Goal: Task Accomplishment & Management: Manage account settings

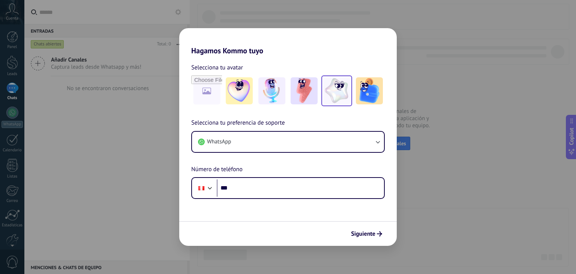
click at [327, 83] on img at bounding box center [336, 90] width 27 height 27
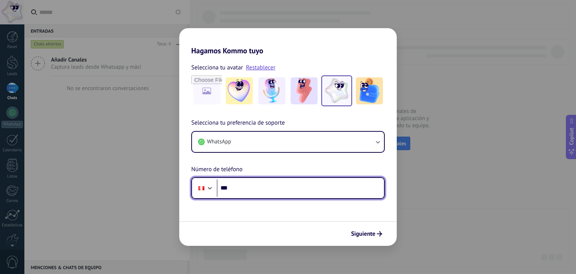
click at [237, 194] on input "***" at bounding box center [300, 187] width 167 height 17
type input "**********"
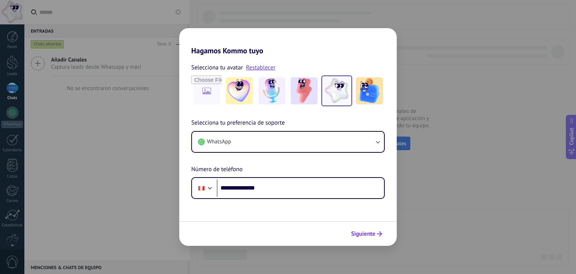
click at [382, 239] on button "Siguiente" at bounding box center [367, 233] width 38 height 13
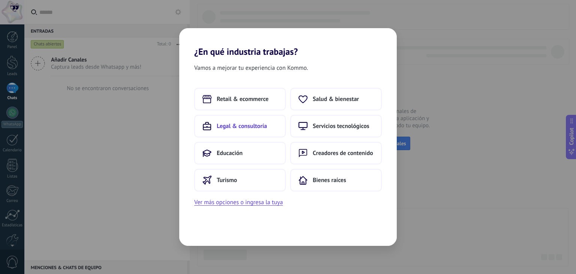
click at [238, 123] on span "Legal & consultoría" at bounding box center [242, 126] width 50 height 8
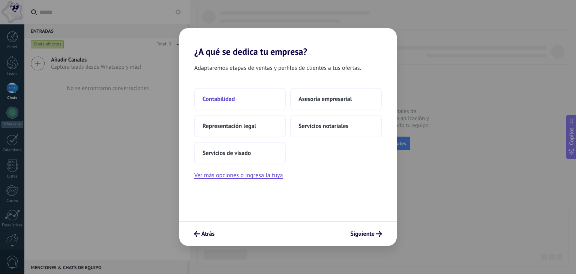
click at [217, 100] on span "Contabilidad" at bounding box center [219, 99] width 32 height 8
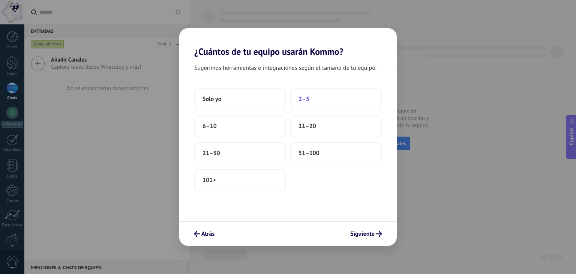
click at [305, 101] on span "2–5" at bounding box center [304, 99] width 11 height 8
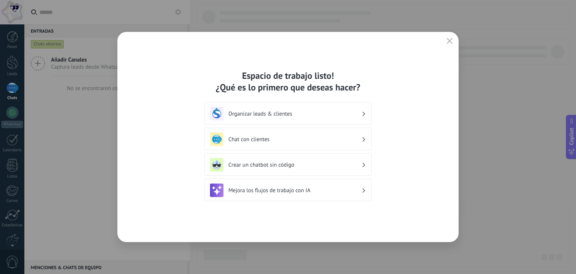
click at [239, 115] on h3 "Organizar leads & clientes" at bounding box center [294, 113] width 133 height 7
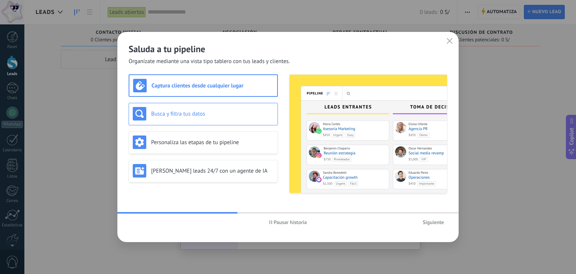
click at [189, 125] on div "Busca y filtra tus datos" at bounding box center [203, 114] width 149 height 23
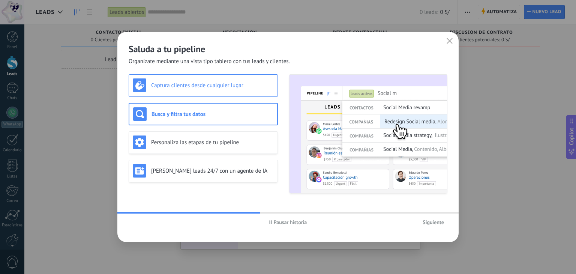
click at [185, 92] on div "Captura clientes desde cualquier lugar" at bounding box center [203, 85] width 149 height 23
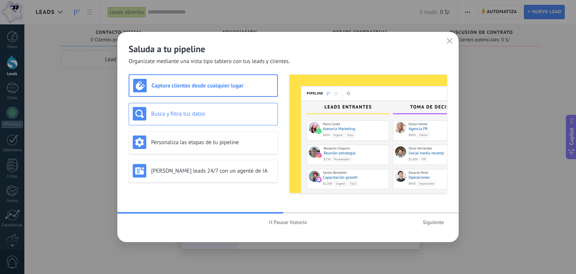
click at [183, 111] on h3 "Busca y filtra tus datos" at bounding box center [212, 113] width 123 height 7
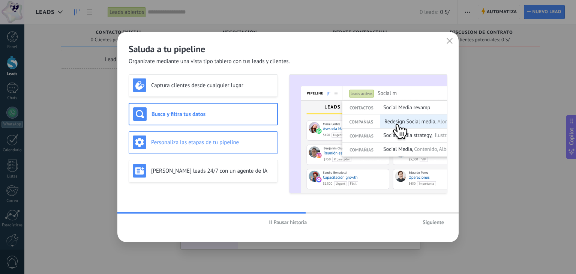
click at [207, 137] on div "Personaliza las etapas de tu pipeline" at bounding box center [203, 142] width 141 height 14
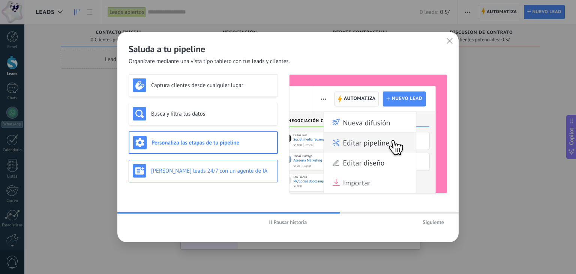
click at [209, 176] on div "Genera leads 24/7 con un agente de IA" at bounding box center [203, 171] width 141 height 14
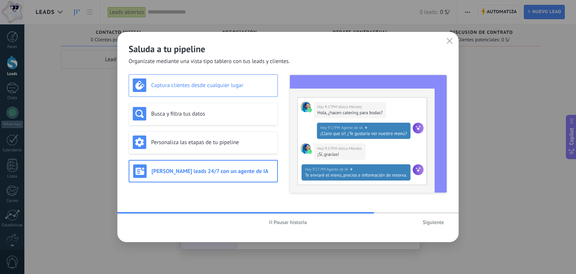
click at [156, 80] on div "Captura clientes desde cualquier lugar" at bounding box center [203, 85] width 141 height 14
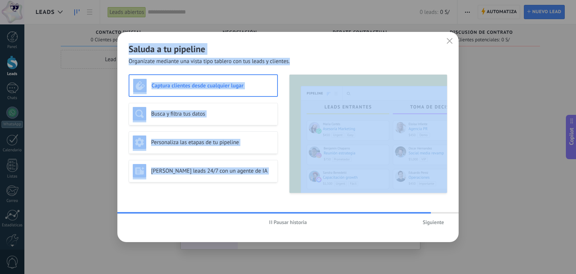
drag, startPoint x: 127, startPoint y: 51, endPoint x: 290, endPoint y: 188, distance: 212.8
click at [288, 185] on div "Saluda a tu pipeline Organízate mediante una vista tipo tablero con tus leads y…" at bounding box center [287, 137] width 341 height 210
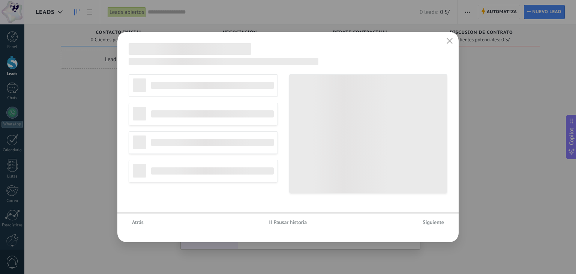
click at [429, 223] on span "Siguiente" at bounding box center [433, 221] width 21 height 5
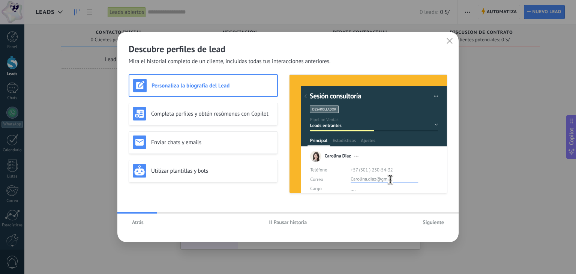
click at [442, 223] on span "Siguiente" at bounding box center [433, 221] width 21 height 5
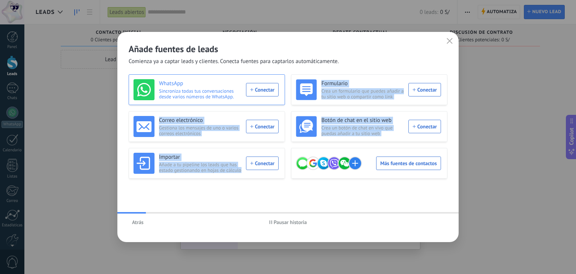
drag, startPoint x: 442, startPoint y: 224, endPoint x: 218, endPoint y: 98, distance: 257.0
click at [225, 99] on div "Añade fuentes de leads Comienza ya a captar leads y clientes. Conecta fuentes p…" at bounding box center [287, 137] width 341 height 210
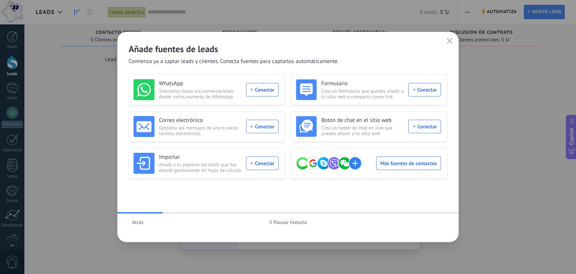
click at [158, 54] on h2 "Añade fuentes de leads" at bounding box center [288, 49] width 319 height 12
click at [218, 58] on span "Comienza ya a captar leads y clientes. Conecta fuentes para captarlos automátic…" at bounding box center [234, 62] width 210 height 8
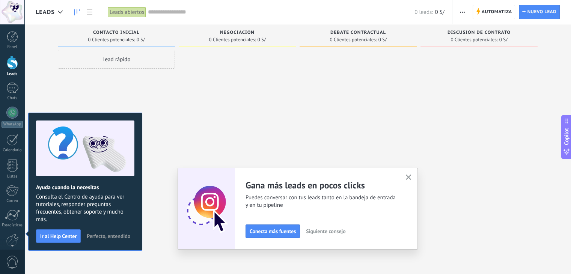
click at [413, 178] on button "button" at bounding box center [408, 178] width 9 height 10
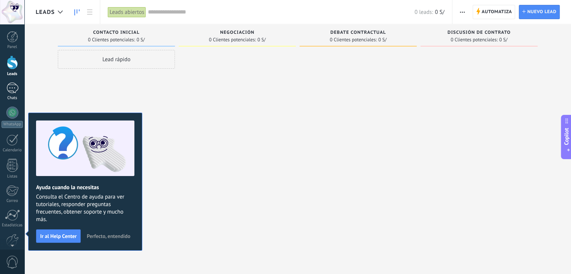
click at [11, 86] on div at bounding box center [12, 88] width 12 height 11
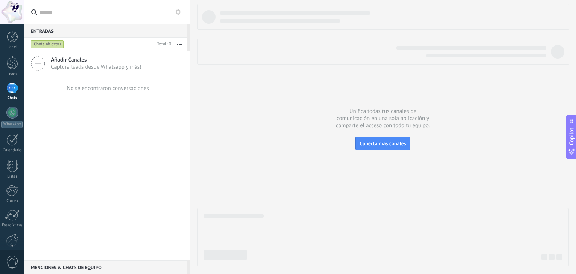
click at [79, 61] on span "Añadir Canales" at bounding box center [96, 59] width 90 height 7
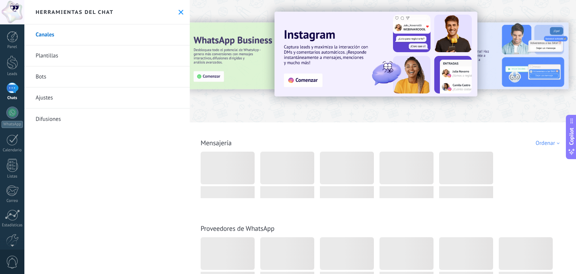
click at [180, 11] on icon at bounding box center [181, 12] width 5 height 5
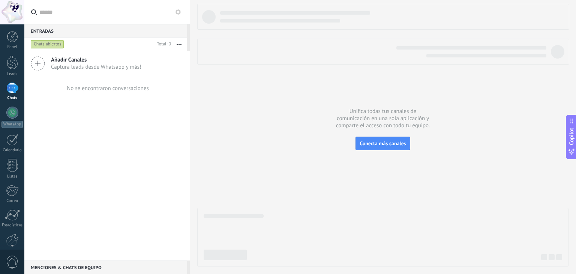
click at [8, 87] on div at bounding box center [12, 88] width 12 height 11
click at [75, 91] on div "No se encontraron conversaciones" at bounding box center [108, 88] width 82 height 7
click at [11, 47] on div "Panel" at bounding box center [13, 47] width 22 height 5
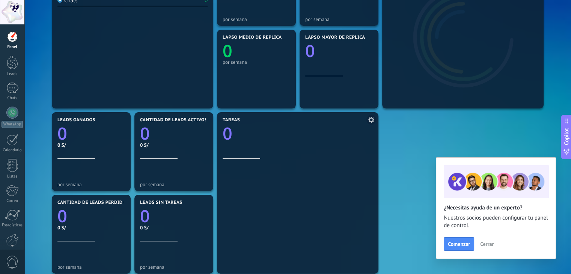
scroll to position [38, 0]
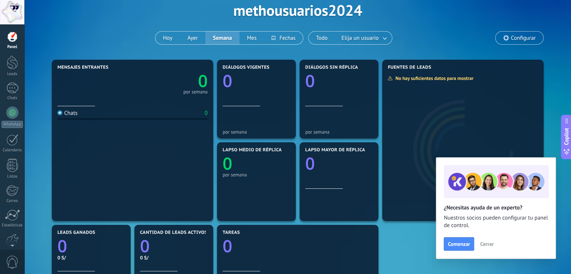
click at [481, 239] on button "Cerrar" at bounding box center [487, 243] width 20 height 11
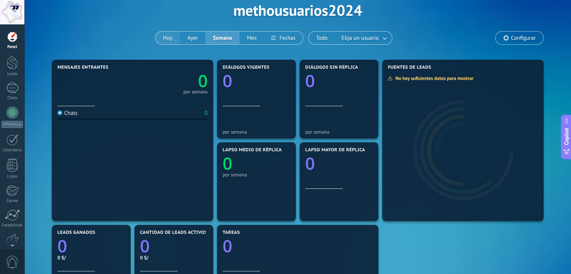
click at [165, 36] on button "Hoy" at bounding box center [167, 38] width 24 height 13
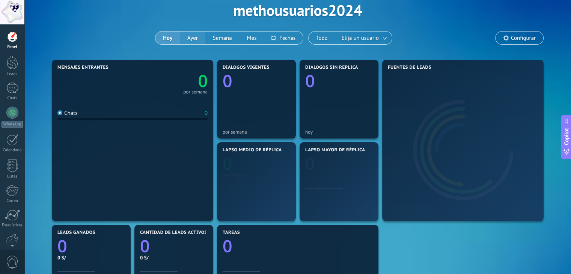
click at [196, 36] on button "Ayer" at bounding box center [193, 38] width 26 height 13
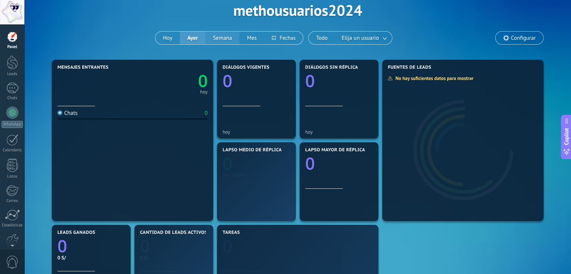
click at [232, 36] on button "Semana" at bounding box center [222, 38] width 34 height 13
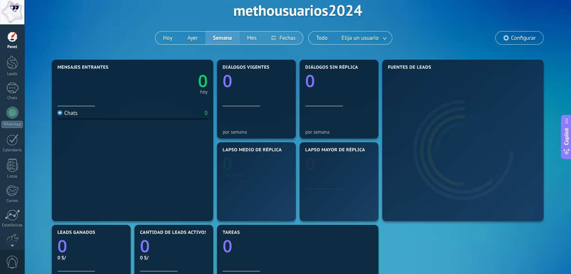
drag, startPoint x: 249, startPoint y: 34, endPoint x: 283, endPoint y: 34, distance: 34.1
click at [249, 34] on button "Mes" at bounding box center [251, 38] width 25 height 13
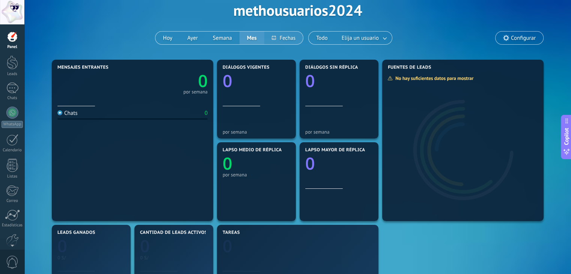
click at [283, 34] on button at bounding box center [283, 38] width 39 height 13
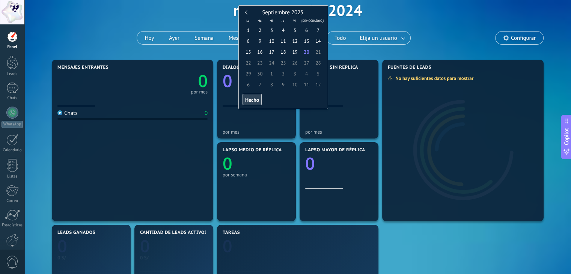
click at [341, 26] on div "Aplicar Eventos methousuarios2024 Hoy Ayer Semana Mes Todo Elija un usuario Con…" at bounding box center [298, 9] width 524 height 95
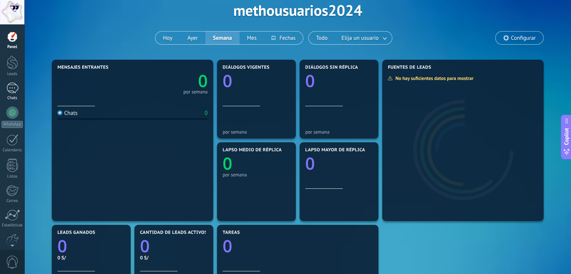
click at [14, 84] on div at bounding box center [12, 88] width 12 height 11
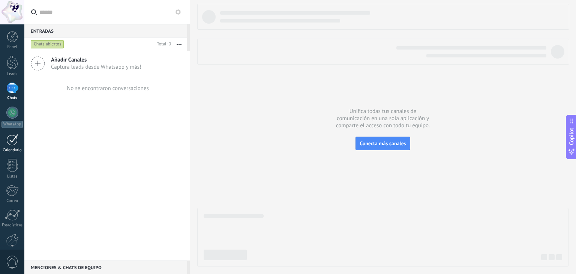
click at [6, 143] on div at bounding box center [12, 140] width 12 height 12
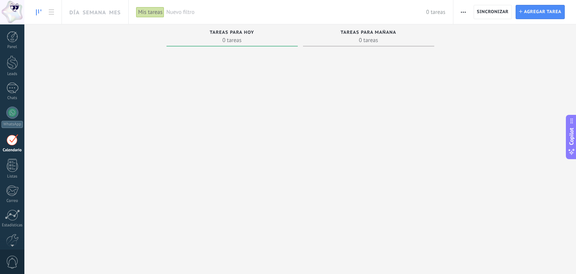
click at [370, 33] on span "Tareas para mañana" at bounding box center [369, 32] width 56 height 5
click at [8, 173] on link "Listas" at bounding box center [12, 169] width 24 height 20
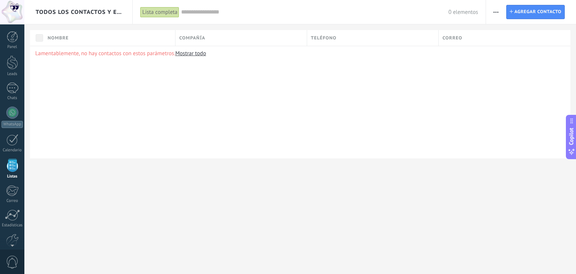
scroll to position [19, 0]
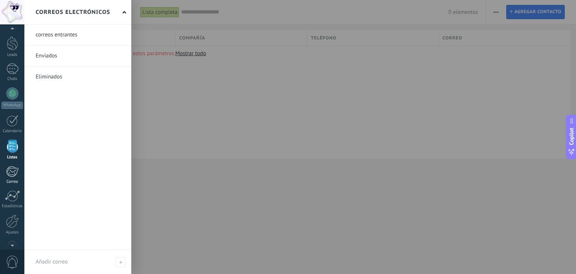
click at [6, 175] on link "Correo" at bounding box center [12, 175] width 24 height 18
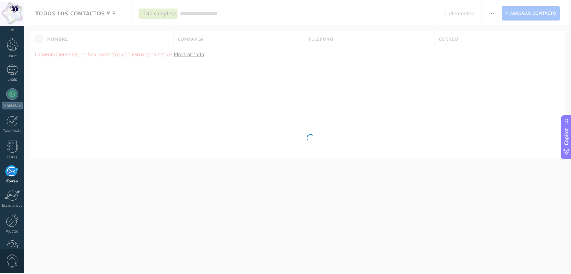
scroll to position [38, 0]
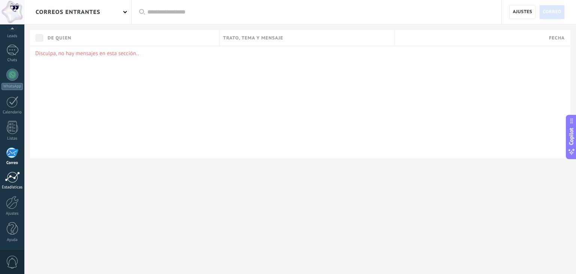
click at [6, 180] on div at bounding box center [12, 176] width 15 height 11
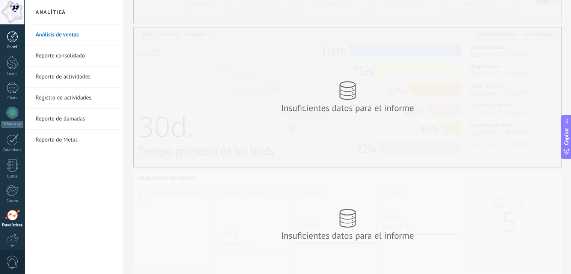
scroll to position [126, 0]
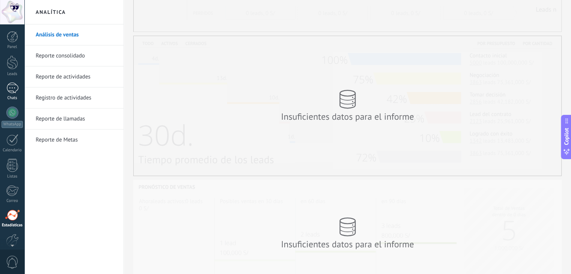
click at [10, 85] on div at bounding box center [12, 88] width 12 height 11
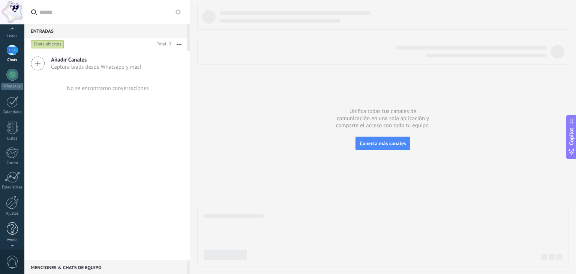
scroll to position [38, 0]
click at [8, 202] on div at bounding box center [12, 202] width 13 height 13
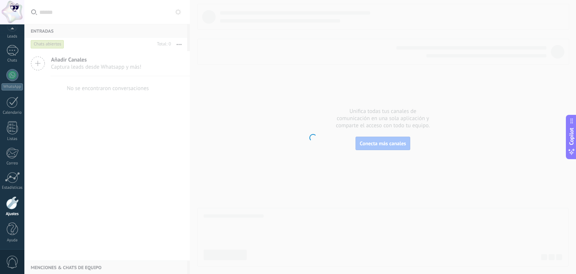
scroll to position [38, 0]
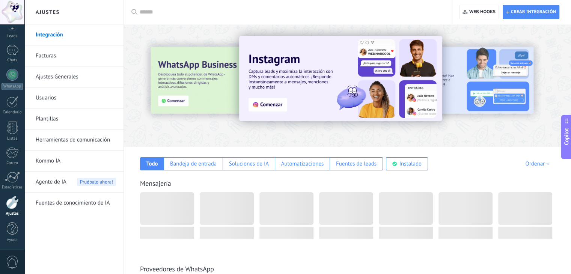
click at [55, 98] on link "Usuarios" at bounding box center [76, 97] width 80 height 21
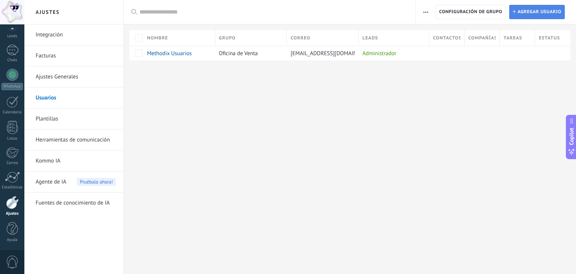
click at [528, 9] on span "Agregar usuario" at bounding box center [540, 12] width 44 height 14
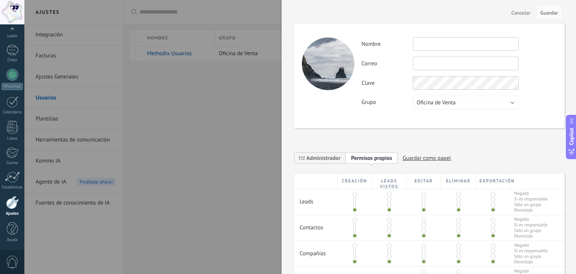
click at [419, 51] on div "Actividad Nombre Correo No puedes editar este correo porque el usuario tiene la…" at bounding box center [459, 73] width 195 height 72
click at [420, 47] on input "text" at bounding box center [466, 44] width 106 height 14
type input "****"
click at [434, 59] on input "text" at bounding box center [466, 64] width 106 height 14
type input "**********"
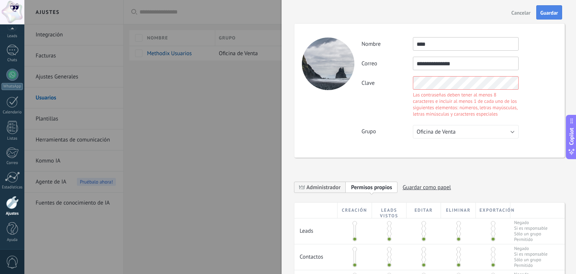
click at [546, 6] on button "Guardar" at bounding box center [550, 12] width 26 height 14
click at [443, 90] on div "Clave Las contraseñas deben tener al menos 8 caracteres e incluir al menos 1 de…" at bounding box center [459, 97] width 195 height 43
click at [526, 62] on div "**********" at bounding box center [459, 64] width 195 height 14
click at [541, 8] on button "Guardar" at bounding box center [550, 12] width 26 height 14
click at [452, 129] on span "Oficina de Venta" at bounding box center [436, 131] width 39 height 7
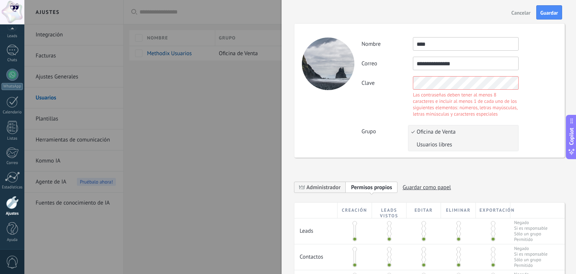
click at [443, 143] on span "Usuarios libres" at bounding box center [463, 144] width 108 height 7
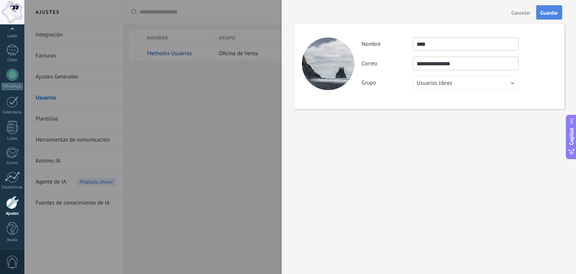
click at [540, 11] on button "Guardar" at bounding box center [550, 12] width 26 height 14
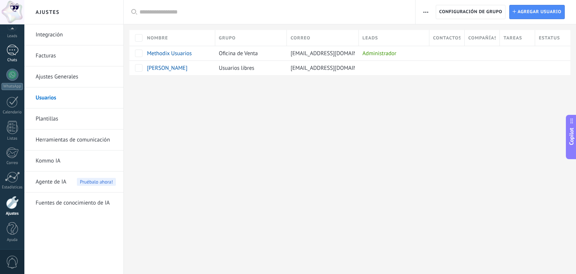
click at [12, 53] on div at bounding box center [12, 50] width 12 height 11
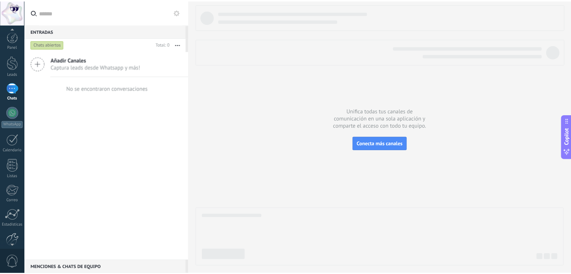
scroll to position [38, 0]
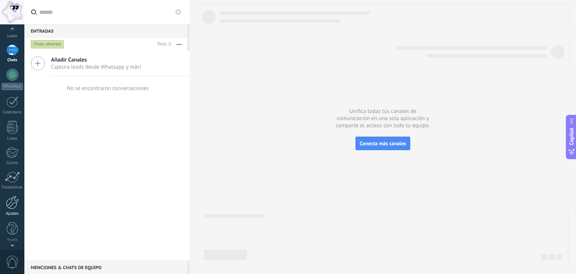
click at [8, 205] on div at bounding box center [12, 202] width 13 height 13
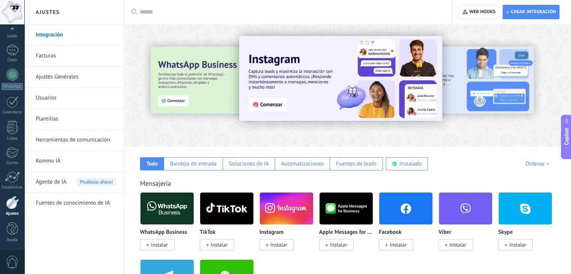
click at [56, 57] on link "Facturas" at bounding box center [76, 55] width 80 height 21
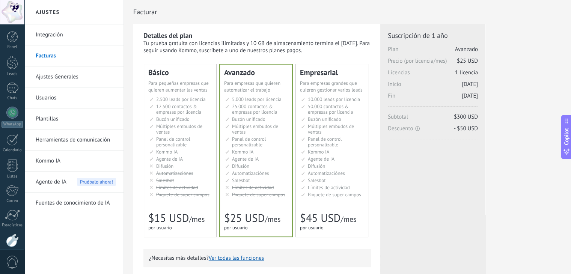
drag, startPoint x: 213, startPoint y: 39, endPoint x: 328, endPoint y: 50, distance: 114.6
click at [328, 50] on div "Detalles del plan Tu prueba gratuita con licencias ilimitadas y 10 GB de almace…" at bounding box center [256, 42] width 227 height 23
click at [328, 50] on div "Tu prueba gratuita con licencias ilimitadas y 10 GB de almacenamiento termina e…" at bounding box center [256, 47] width 227 height 14
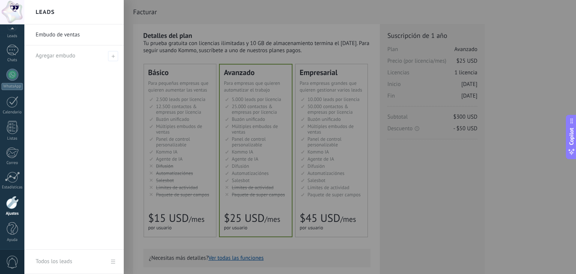
click at [174, 152] on div at bounding box center [312, 137] width 576 height 274
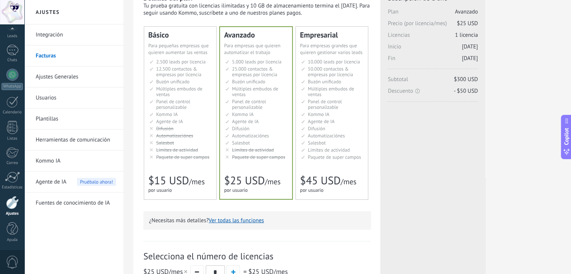
scroll to position [207, 0]
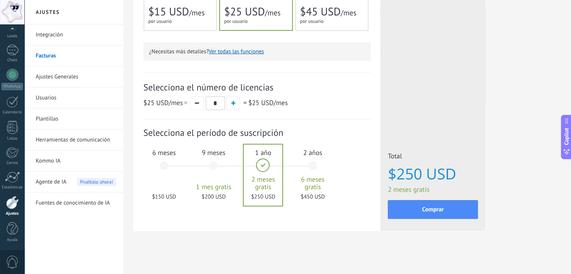
click at [164, 170] on div "6 meses $150 USD" at bounding box center [164, 169] width 41 height 53
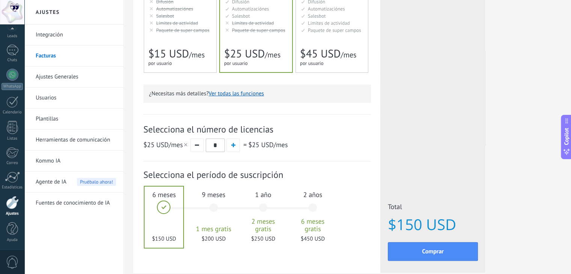
scroll to position [132, 0]
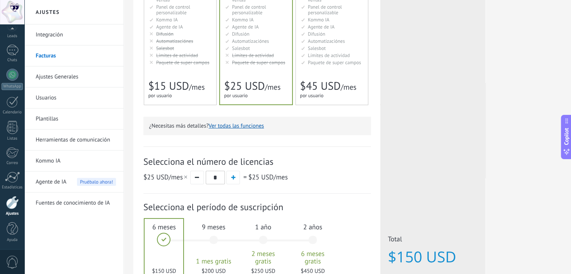
click at [166, 84] on span "$15 USD" at bounding box center [168, 86] width 41 height 14
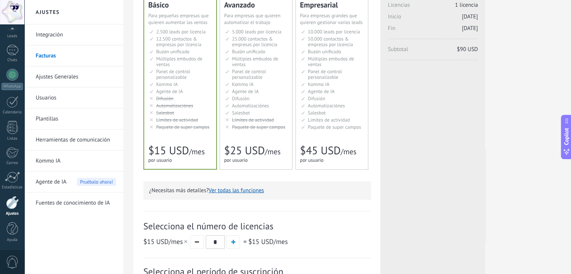
scroll to position [57, 0]
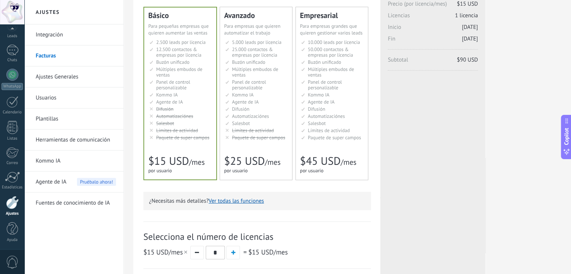
click at [249, 68] on span "Múltiples embudos de ventas" at bounding box center [255, 72] width 46 height 12
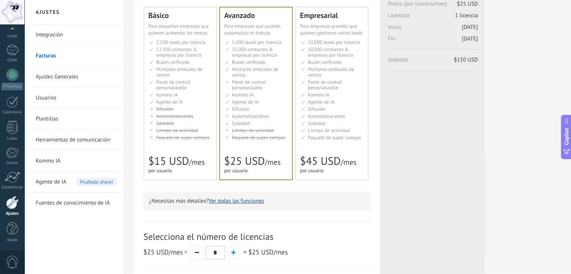
click at [328, 85] on span "Panel de control personalizable" at bounding box center [325, 85] width 34 height 12
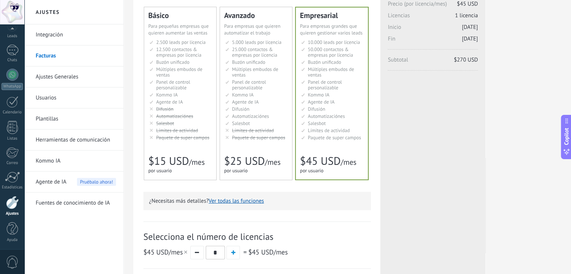
scroll to position [132, 0]
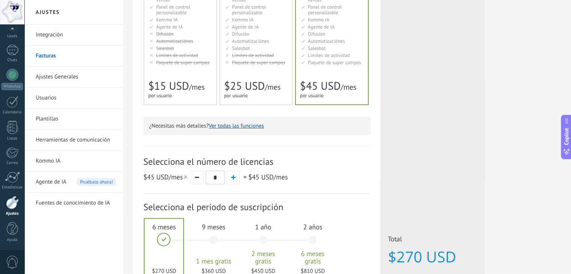
click at [50, 119] on link "Plantillas" at bounding box center [76, 118] width 80 height 21
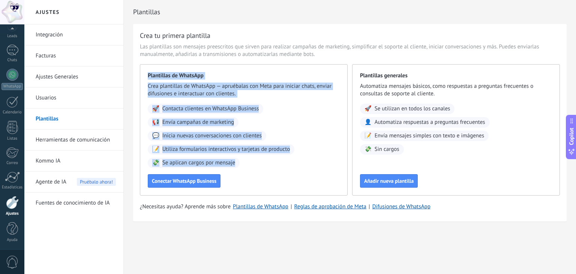
drag, startPoint x: 148, startPoint y: 74, endPoint x: 357, endPoint y: 104, distance: 211.2
click at [262, 178] on div "Plantillas de WhatsApp Crea plantillas de WhatsApp — apruébalas con Meta para i…" at bounding box center [244, 129] width 208 height 131
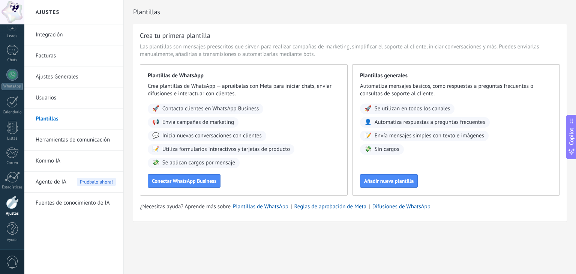
click at [401, 77] on span "Plantillas generales" at bounding box center [456, 76] width 192 height 8
click at [6, 53] on link "Chats" at bounding box center [12, 54] width 24 height 18
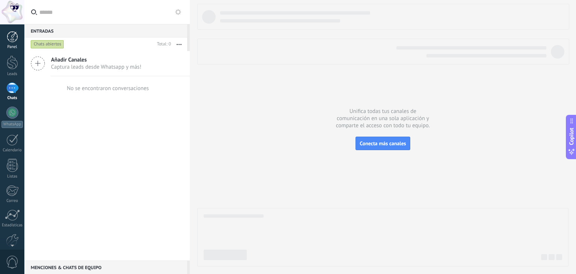
click at [13, 42] on div at bounding box center [12, 36] width 11 height 11
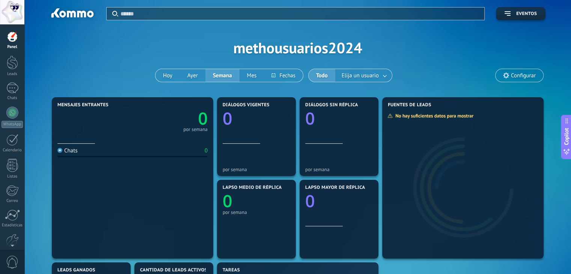
click at [7, 64] on div at bounding box center [12, 63] width 11 height 14
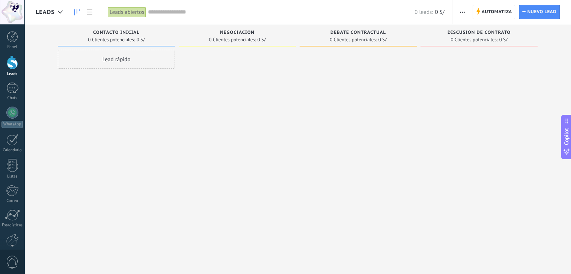
drag, startPoint x: 130, startPoint y: 62, endPoint x: 195, endPoint y: 65, distance: 65.0
click at [204, 65] on div "Leads Entrantes Solicitudes: [PHONE_NUMBER] Contacto inicial 0 Clientes potenci…" at bounding box center [303, 124] width 535 height 201
click at [91, 33] on div "Contacto inicial" at bounding box center [117, 33] width 110 height 6
drag, startPoint x: 215, startPoint y: 32, endPoint x: 233, endPoint y: 64, distance: 37.0
click at [276, 32] on div "Negociación" at bounding box center [237, 33] width 110 height 6
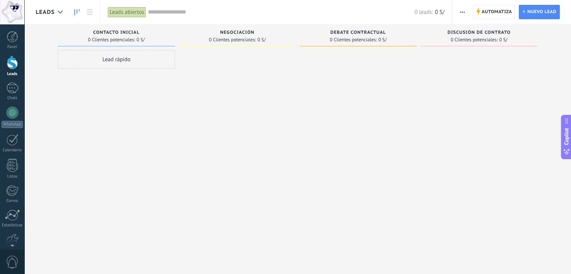
click at [233, 52] on div at bounding box center [237, 138] width 117 height 176
drag, startPoint x: 325, startPoint y: 30, endPoint x: 398, endPoint y: 26, distance: 72.9
click at [398, 26] on div "Debate contractual 0 Clientes potenciales: 0 S/" at bounding box center [357, 35] width 117 height 22
drag, startPoint x: 353, startPoint y: 53, endPoint x: 458, endPoint y: 42, distance: 105.6
click at [458, 42] on div "Leads Entrantes Solicitudes: [PHONE_NUMBER] Contacto inicial 0 Clientes potenci…" at bounding box center [303, 124] width 535 height 201
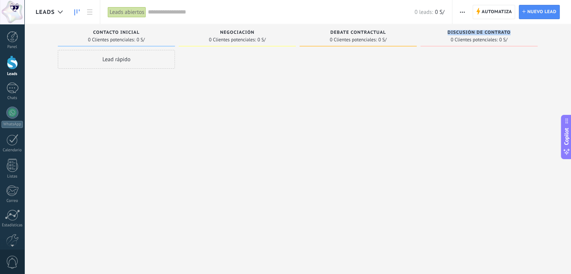
drag, startPoint x: 448, startPoint y: 34, endPoint x: 519, endPoint y: 29, distance: 71.1
click at [519, 29] on div "Discusión de contrato 0 Clientes potenciales: 0 S/" at bounding box center [478, 35] width 117 height 22
click at [484, 38] on span "0 Clientes potenciales:" at bounding box center [473, 40] width 47 height 5
click at [546, 11] on span "Nuevo lead" at bounding box center [541, 12] width 29 height 14
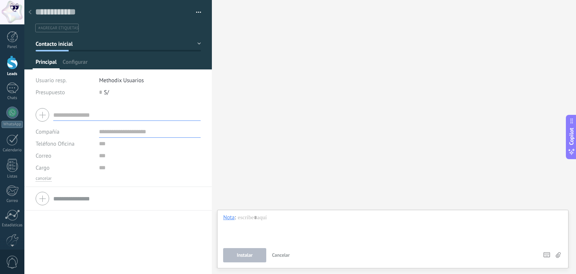
click at [27, 14] on div at bounding box center [30, 12] width 11 height 15
